Goal: Task Accomplishment & Management: Manage account settings

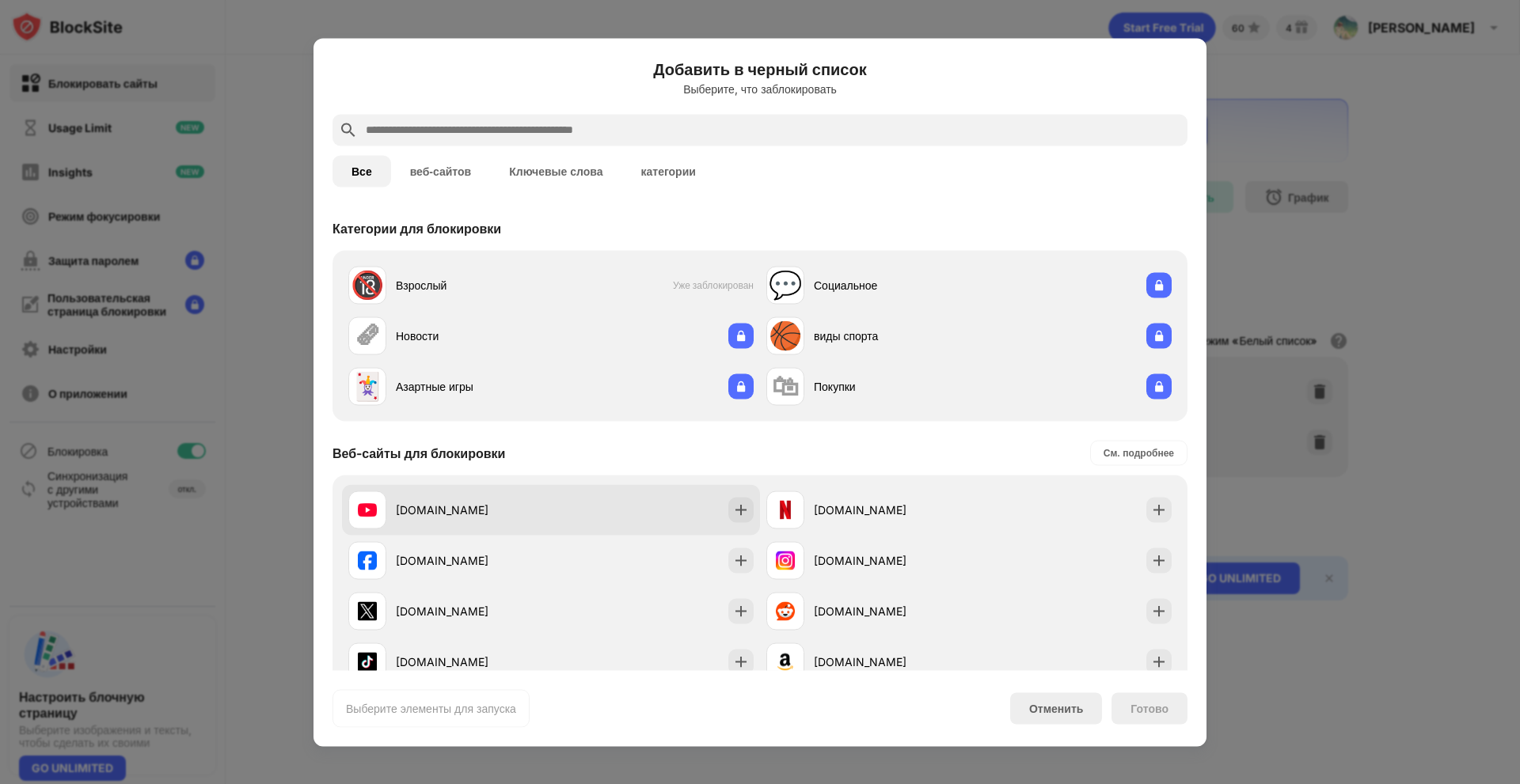
click at [506, 516] on div "[DOMAIN_NAME]" at bounding box center [473, 510] width 155 height 16
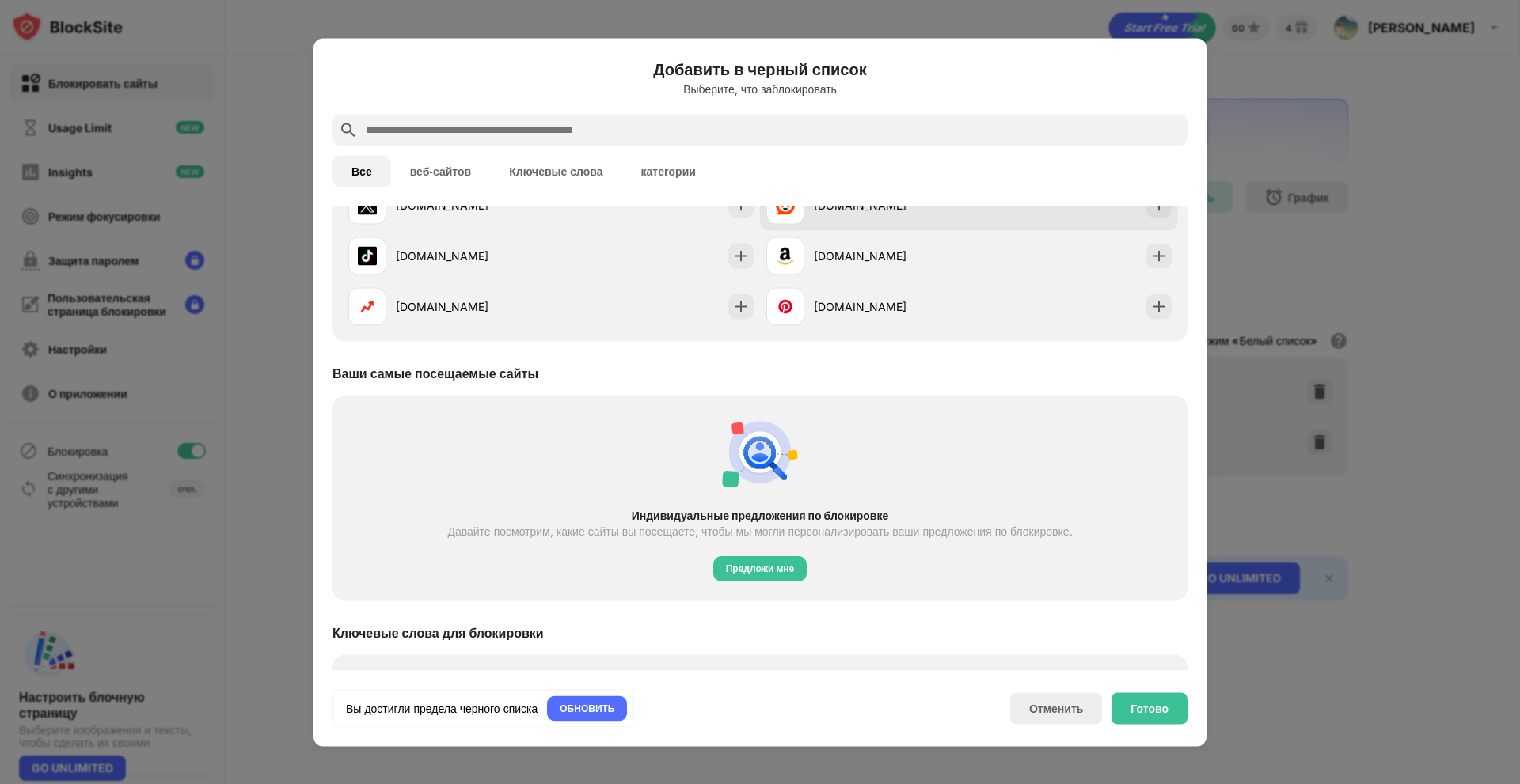
scroll to position [552, 0]
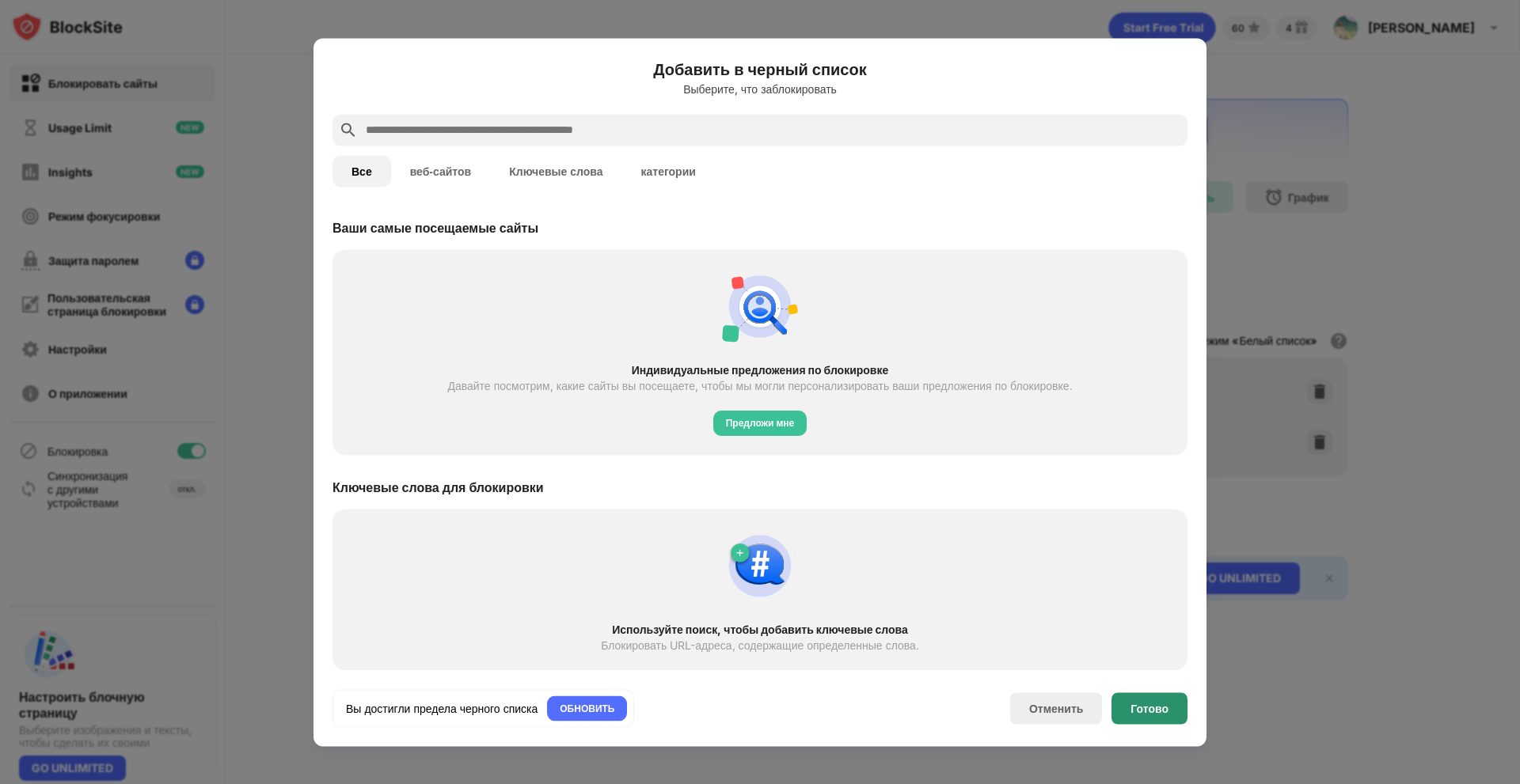
click at [1157, 709] on div "Готово" at bounding box center [1149, 708] width 38 height 13
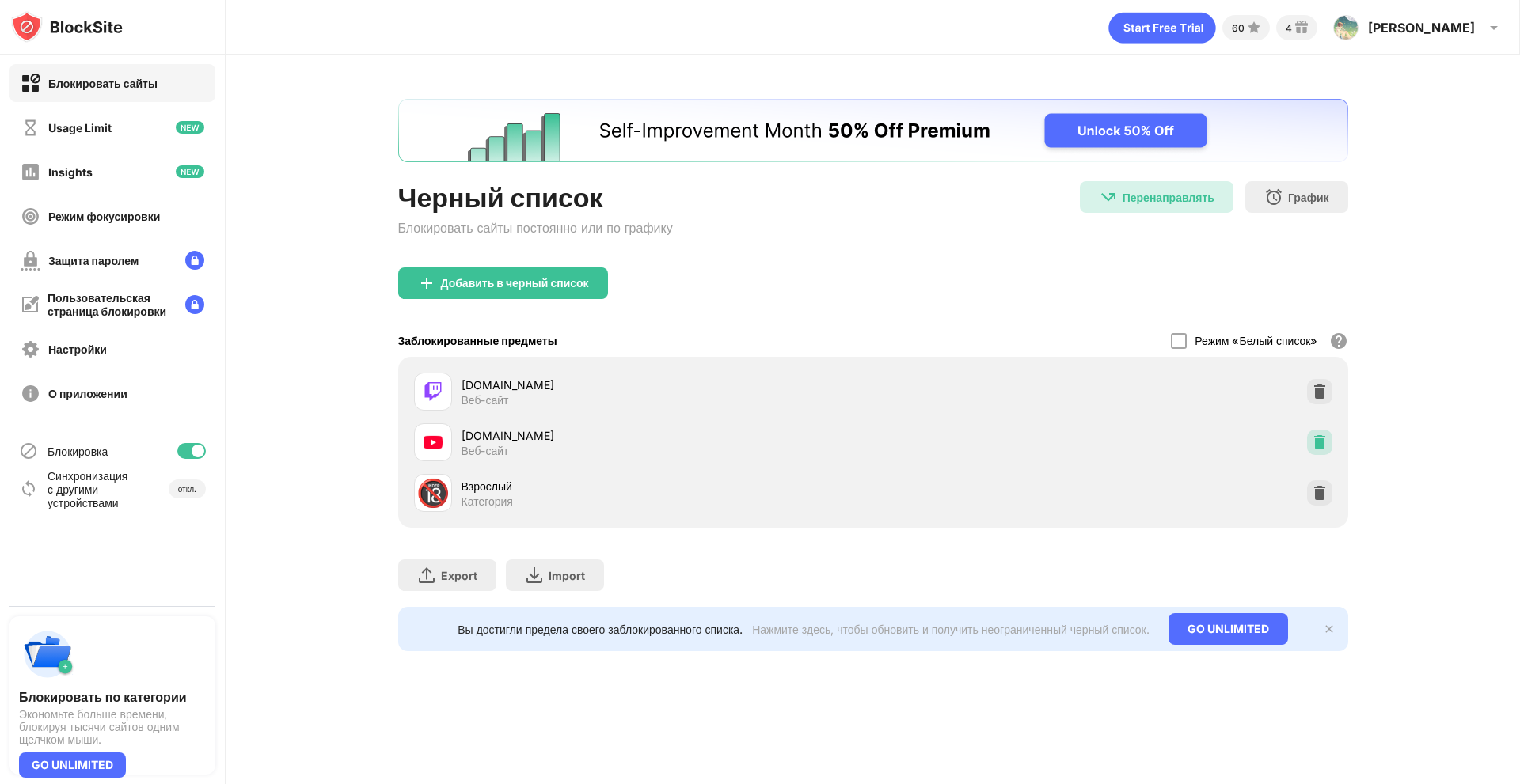
click at [1324, 441] on img at bounding box center [1319, 442] width 15 height 15
